Goal: Transaction & Acquisition: Purchase product/service

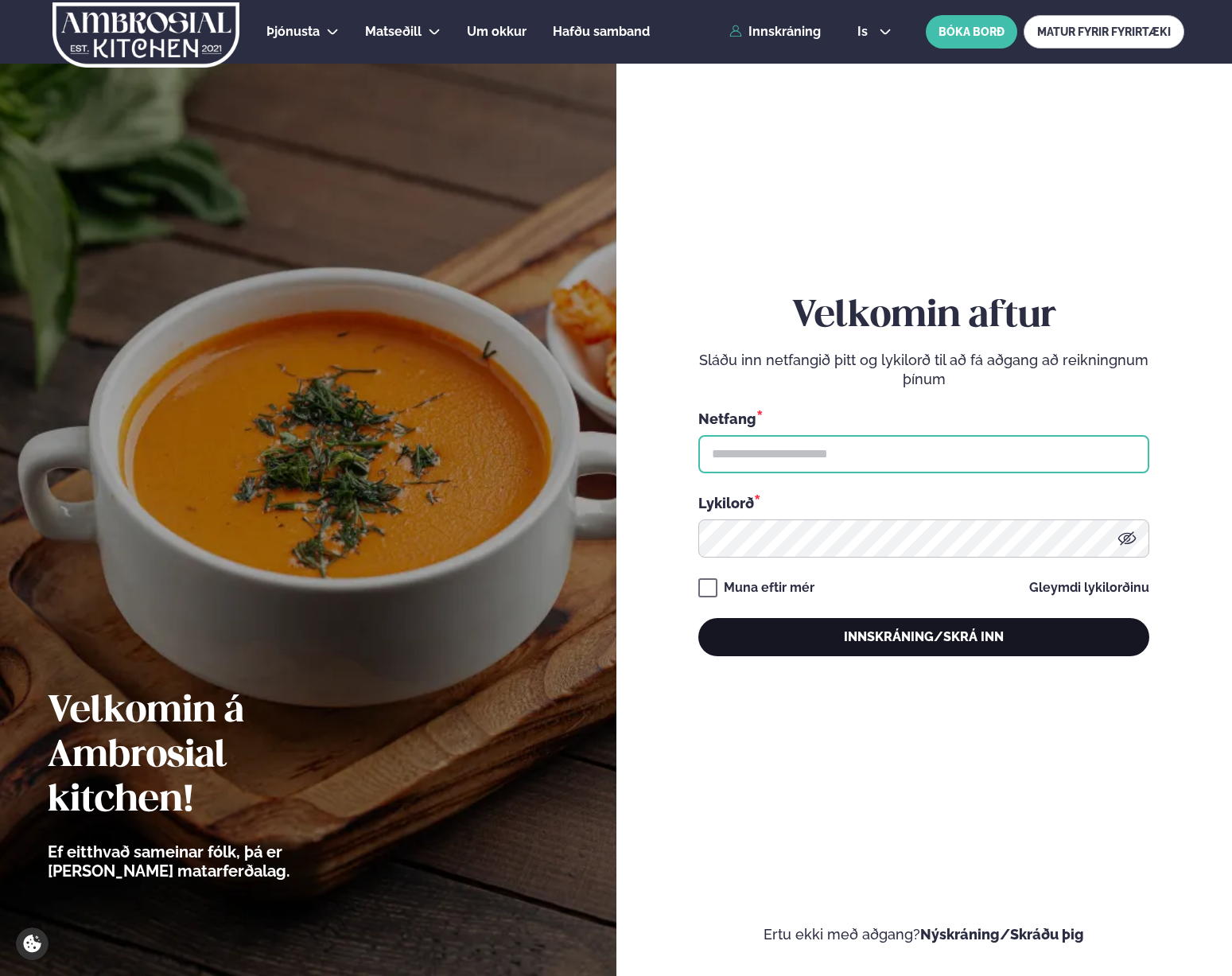
type input "**********"
click at [837, 623] on button "Innskráning/Skrá inn" at bounding box center [924, 637] width 451 height 38
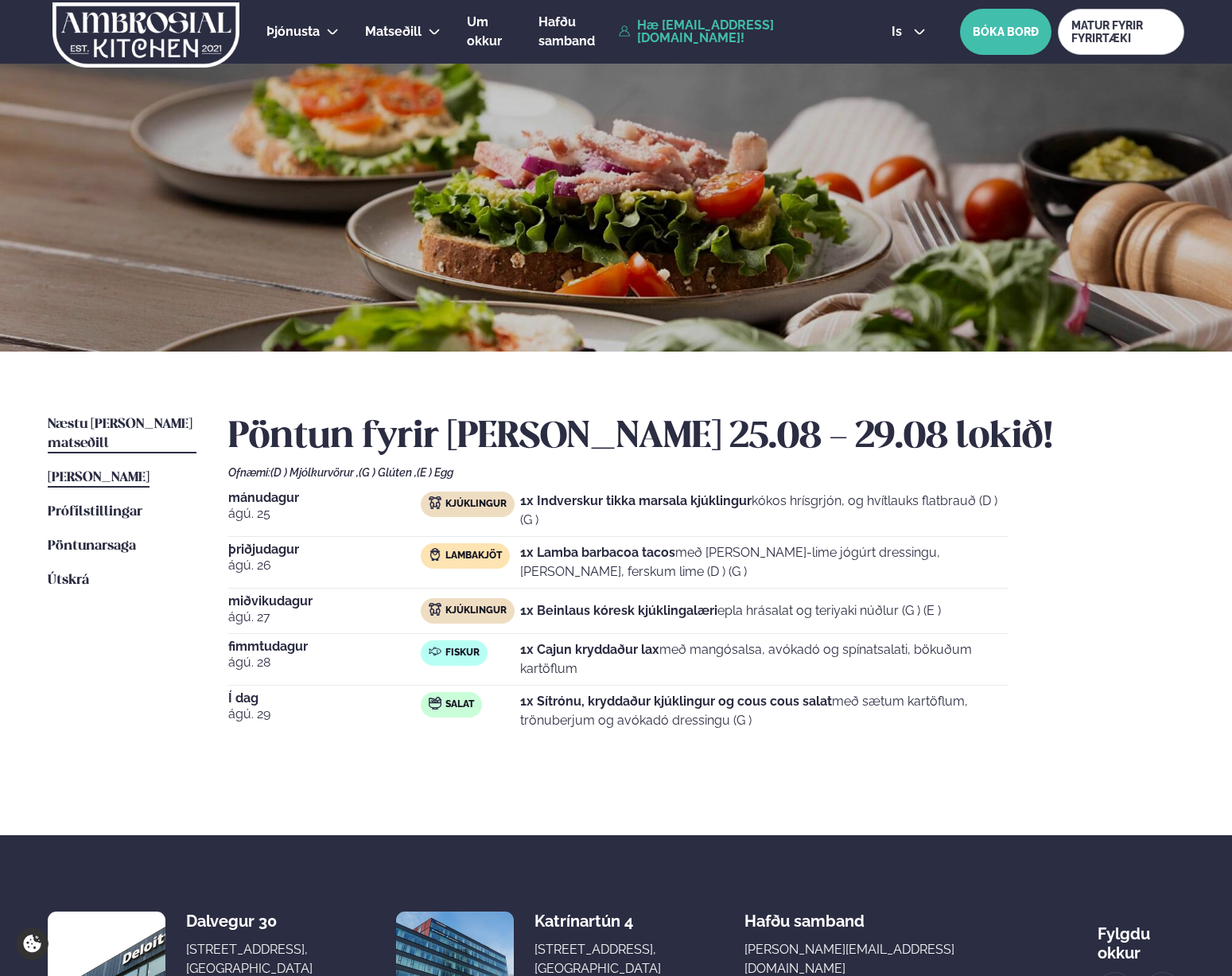
click at [164, 423] on span "Næstu [PERSON_NAME] matseðill" at bounding box center [121, 434] width 145 height 33
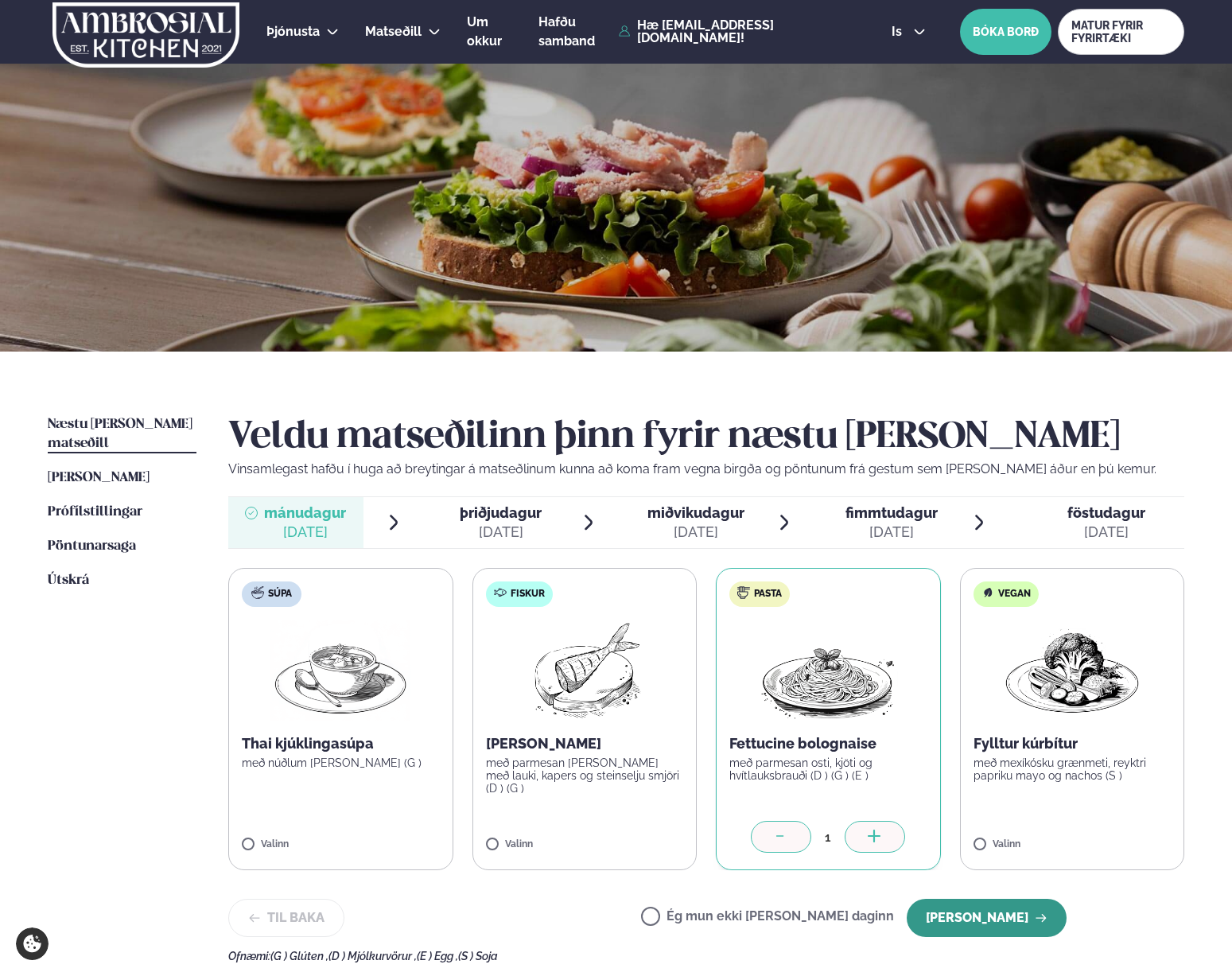
click at [978, 913] on button "[PERSON_NAME]" at bounding box center [987, 918] width 160 height 38
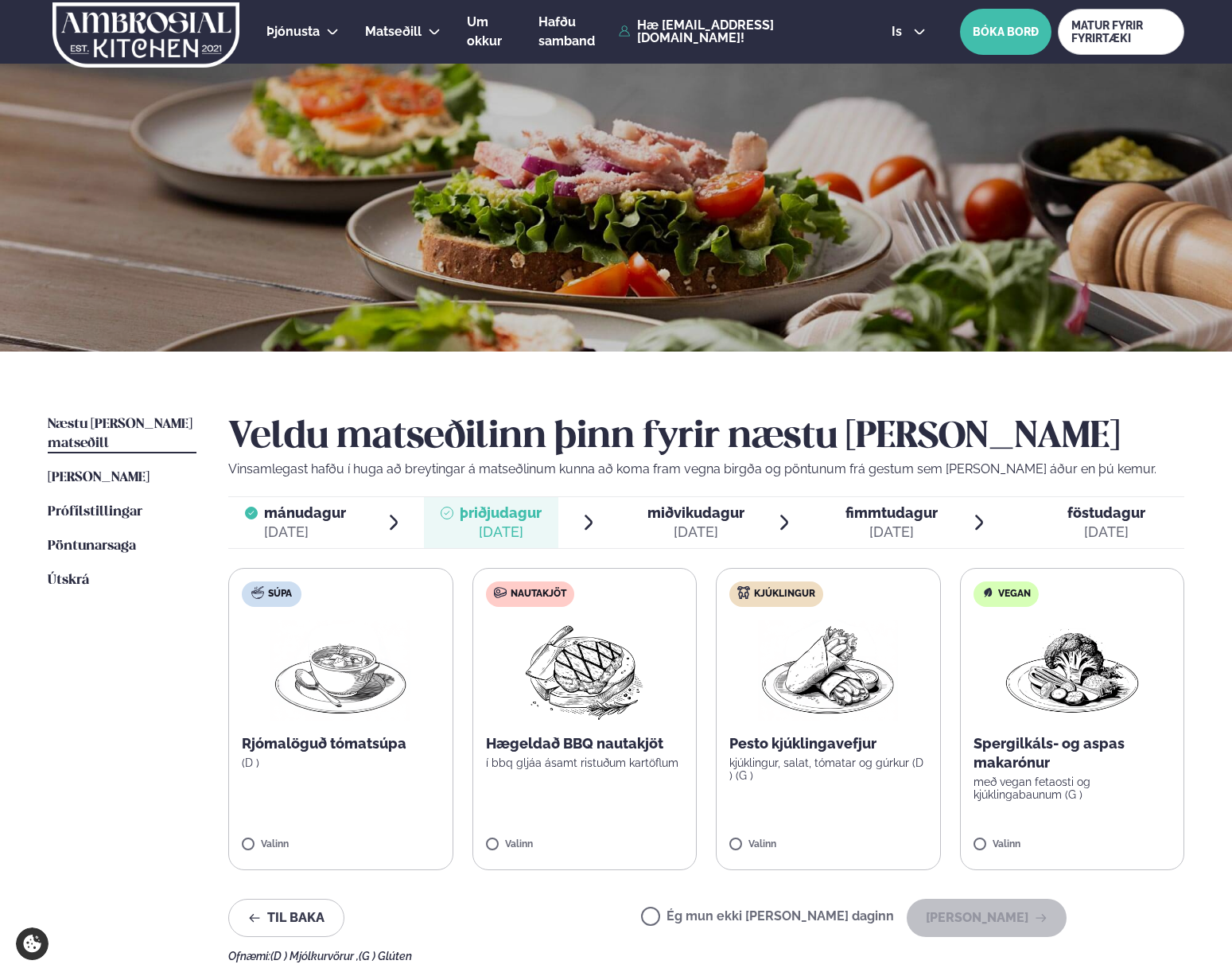
click at [598, 697] on img at bounding box center [583, 670] width 140 height 102
click at [986, 932] on button "[PERSON_NAME]" at bounding box center [987, 918] width 160 height 38
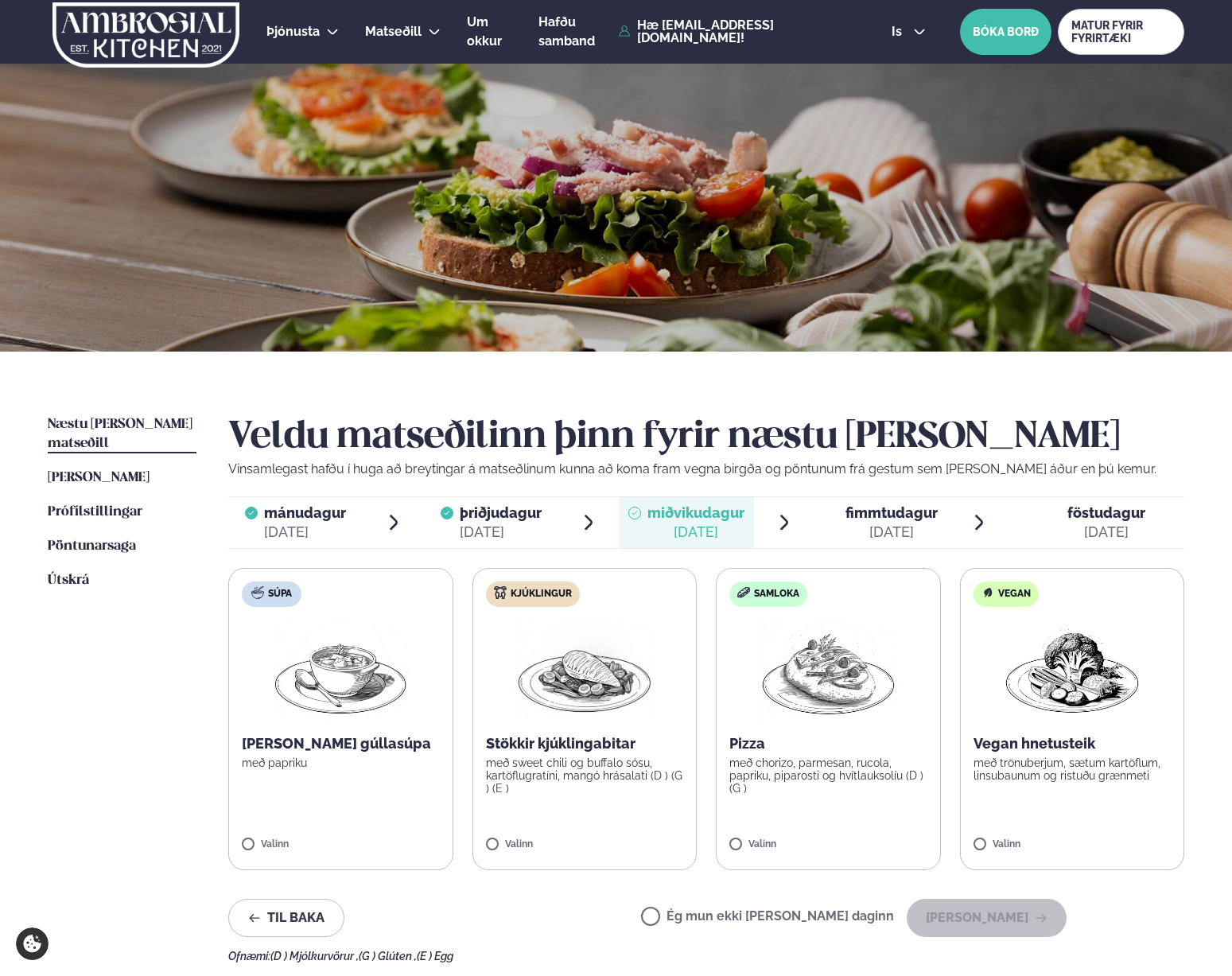
click at [567, 756] on p "með sweet chili og buffalo sósu, kartöflugratíni, mangó hrásalati (D ) (G ) (E )" at bounding box center [584, 775] width 198 height 38
click at [959, 907] on button "[PERSON_NAME]" at bounding box center [987, 918] width 160 height 38
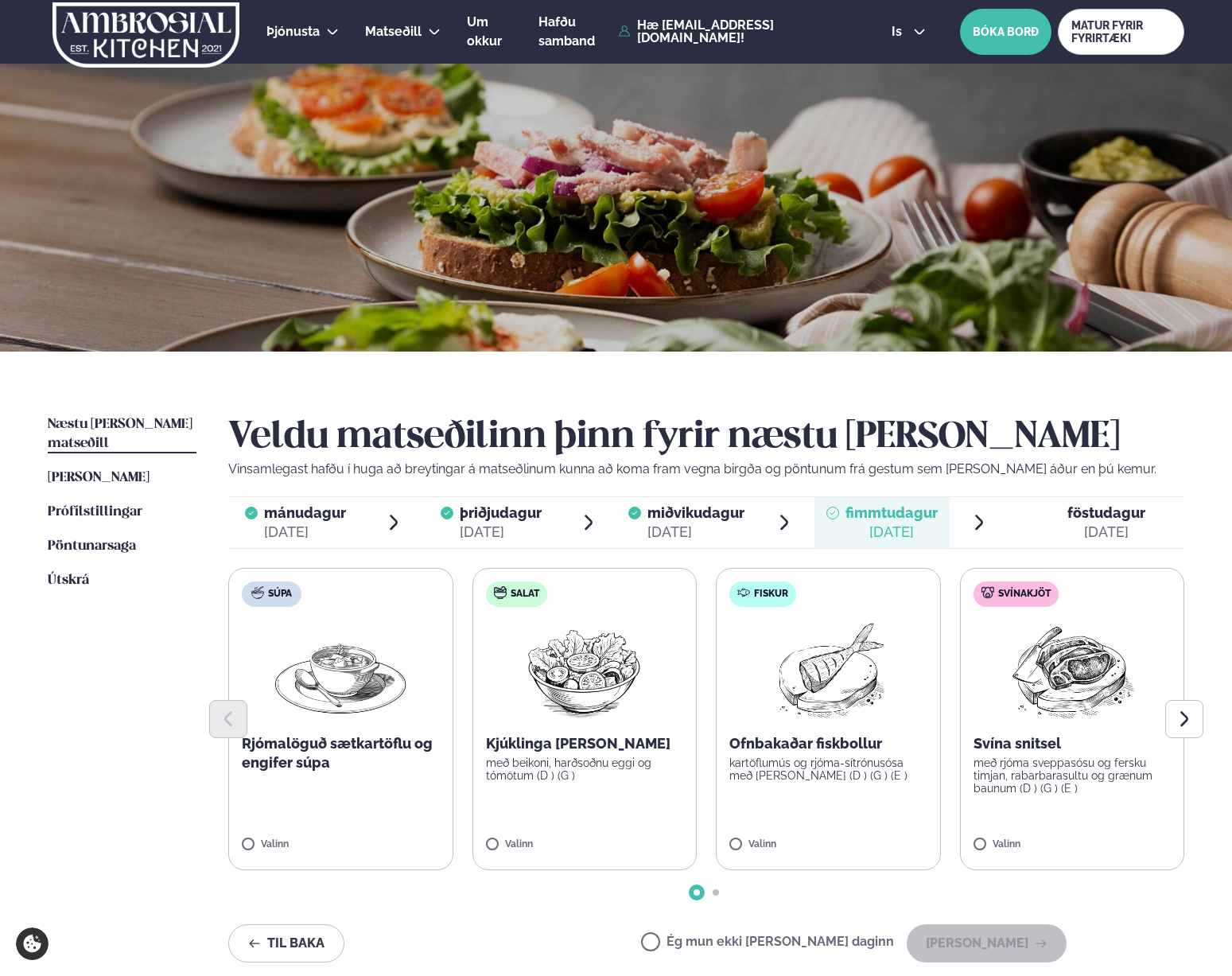
click at [559, 746] on p "Kjúklinga [PERSON_NAME]" at bounding box center [584, 744] width 198 height 19
click at [977, 951] on button "[PERSON_NAME]" at bounding box center [987, 943] width 160 height 38
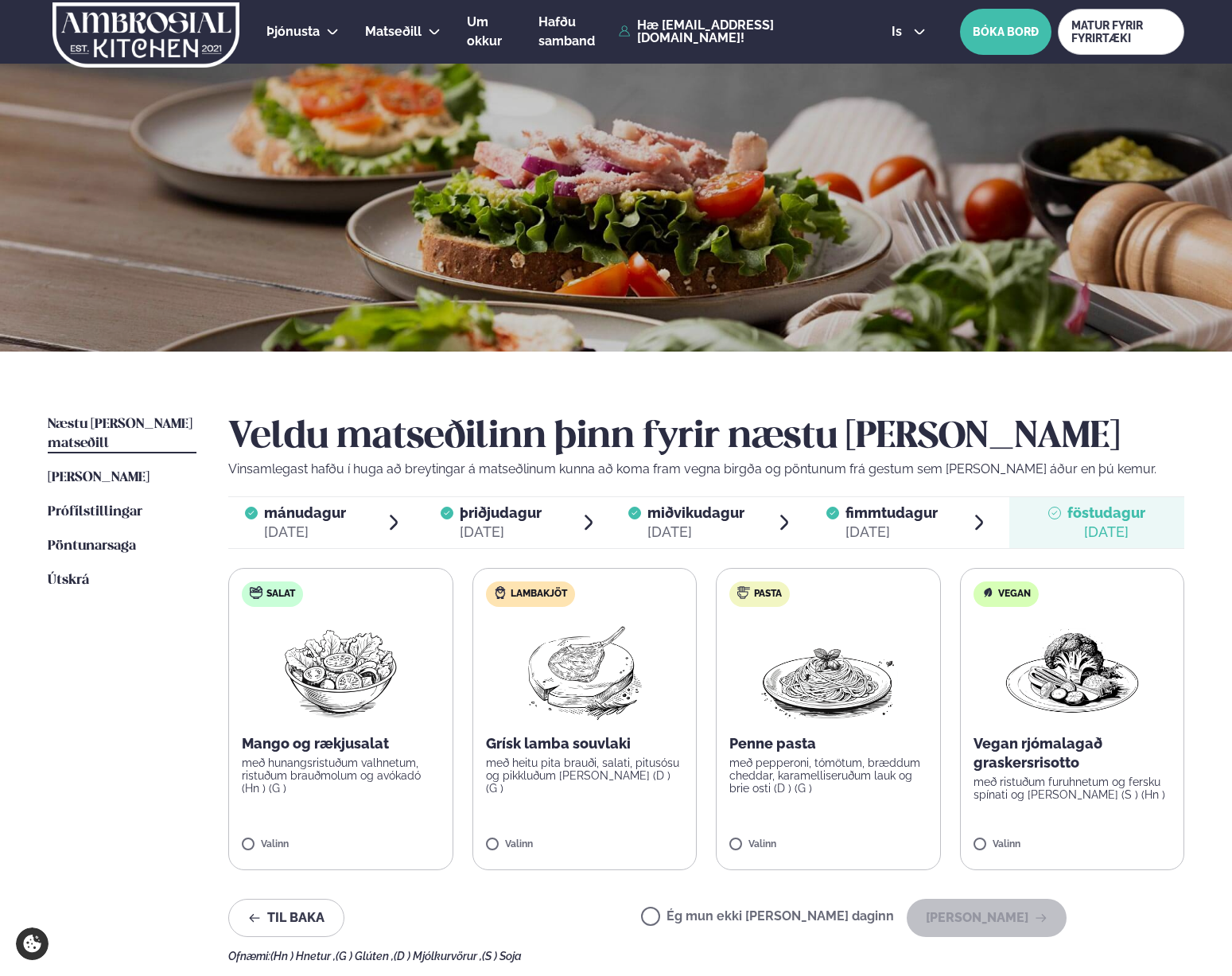
click at [611, 786] on label "Lambakjöt Grísk lamba souvlaki með heitu pita brauði, salati, pitusósu og pikkl…" at bounding box center [584, 719] width 225 height 303
click at [1011, 932] on button "[PERSON_NAME]" at bounding box center [987, 918] width 160 height 38
